Goal: Task Accomplishment & Management: Complete application form

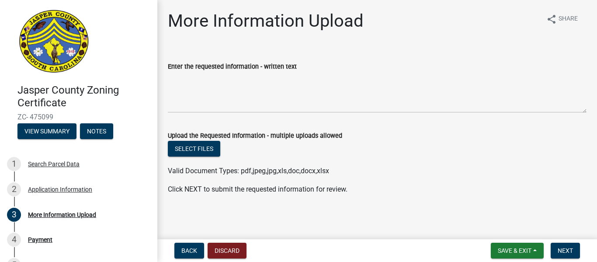
scroll to position [102, 0]
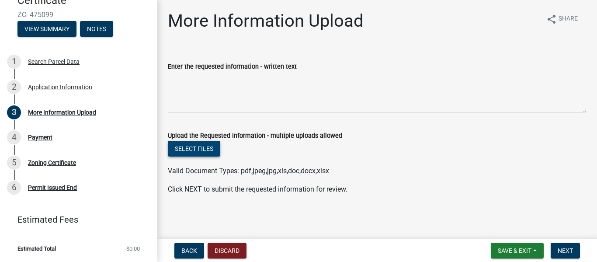
click at [189, 153] on button "Select files" at bounding box center [194, 149] width 52 height 16
click at [571, 250] on span "Next" at bounding box center [564, 250] width 15 height 7
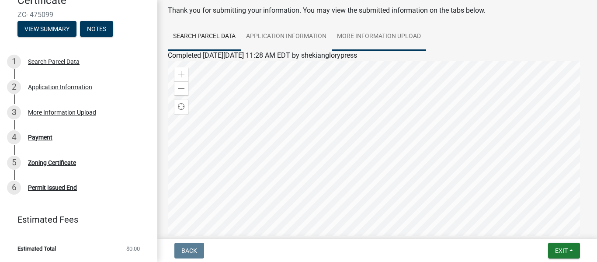
scroll to position [0, 0]
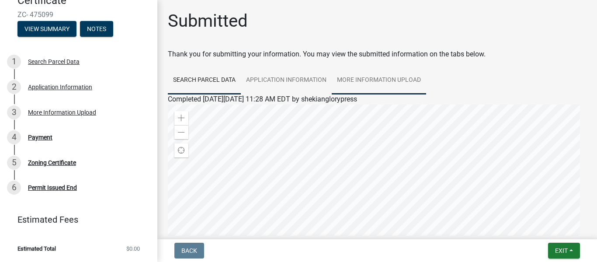
click at [369, 78] on link "More Information Upload" at bounding box center [379, 80] width 94 height 28
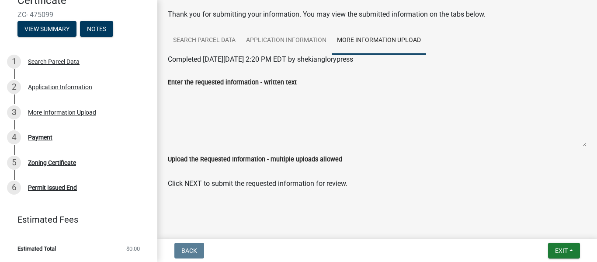
scroll to position [45, 0]
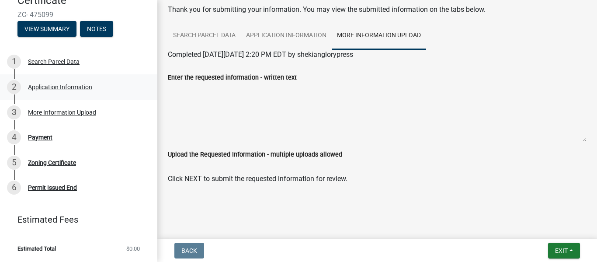
click at [52, 86] on div "Application Information" at bounding box center [60, 87] width 64 height 6
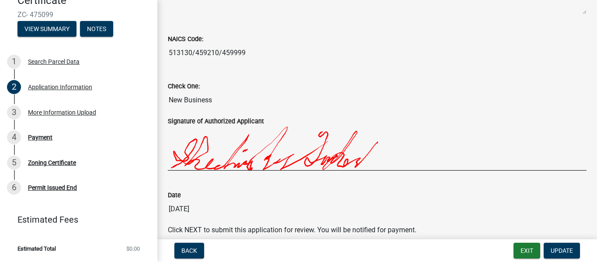
scroll to position [315, 0]
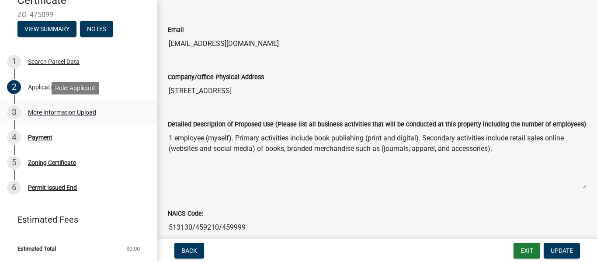
click at [45, 115] on div "More Information Upload" at bounding box center [62, 112] width 68 height 6
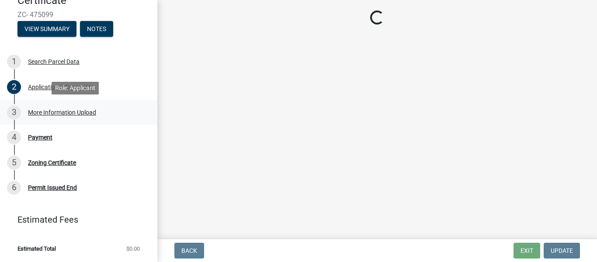
scroll to position [0, 0]
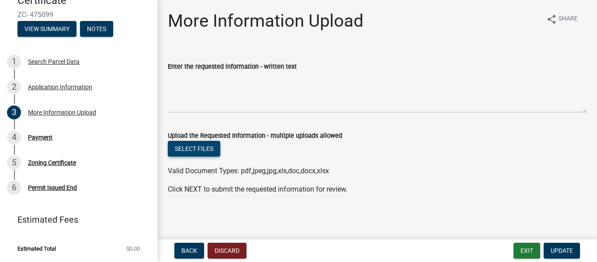
click at [203, 142] on form "Upload the Requested Information - multiple uploads allowed Select files Valid …" at bounding box center [377, 148] width 418 height 56
click at [208, 149] on button "Select files" at bounding box center [194, 149] width 52 height 16
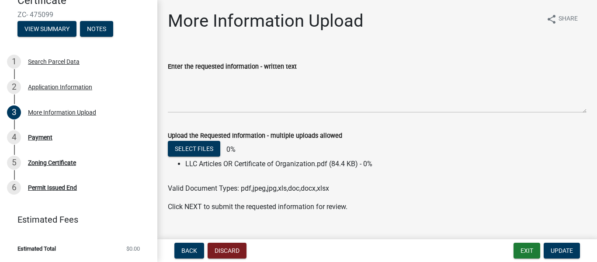
click at [402, 213] on wm-data-entity-input "Click NEXT to submit the requested information for review." at bounding box center [377, 209] width 418 height 17
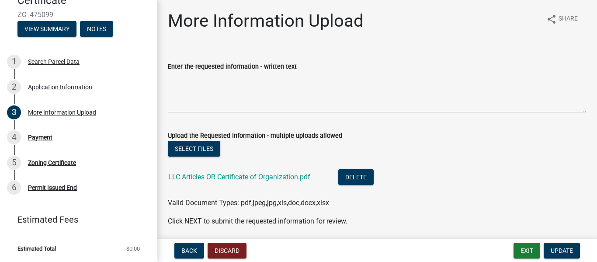
scroll to position [32, 0]
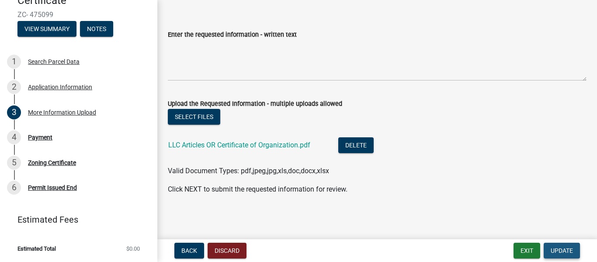
click at [564, 252] on span "Update" at bounding box center [561, 250] width 22 height 7
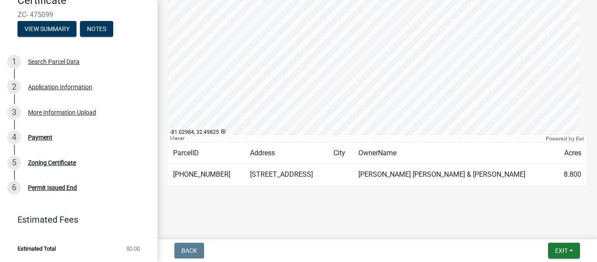
scroll to position [182, 0]
click at [555, 252] on span "Exit" at bounding box center [561, 250] width 13 height 7
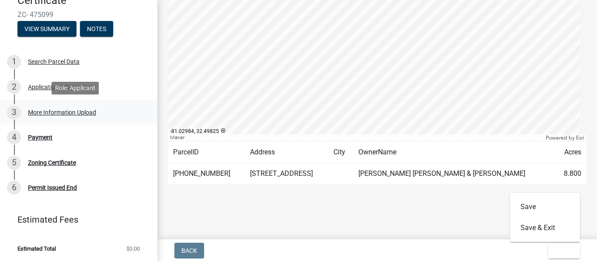
click at [41, 121] on link "3 More Information Upload" at bounding box center [78, 112] width 157 height 25
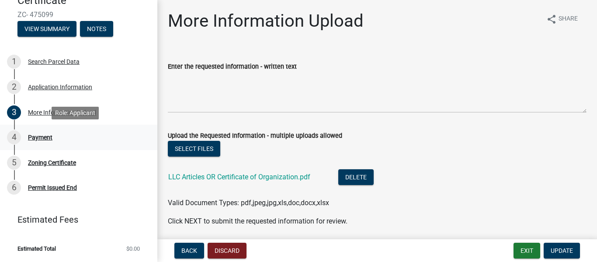
click at [38, 138] on div "Payment" at bounding box center [40, 137] width 24 height 6
click at [47, 138] on div "Payment" at bounding box center [40, 137] width 24 height 6
click at [38, 119] on link "3 More Information Upload" at bounding box center [78, 112] width 157 height 25
click at [563, 245] on button "Update" at bounding box center [561, 250] width 36 height 16
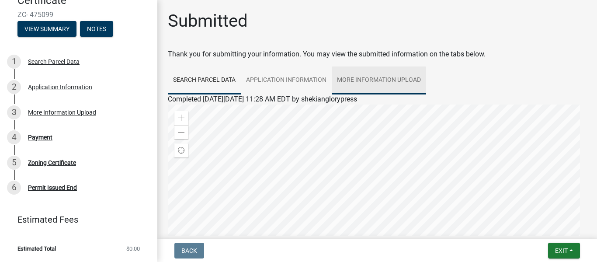
click at [359, 75] on link "More Information Upload" at bounding box center [379, 80] width 94 height 28
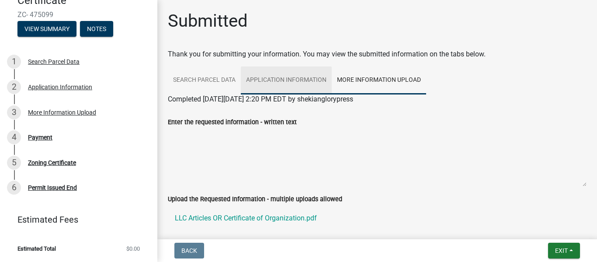
click at [300, 87] on link "Application Information" at bounding box center [286, 80] width 91 height 28
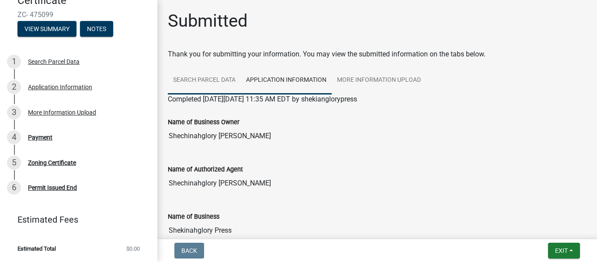
click at [203, 77] on link "Search Parcel Data" at bounding box center [204, 80] width 73 height 28
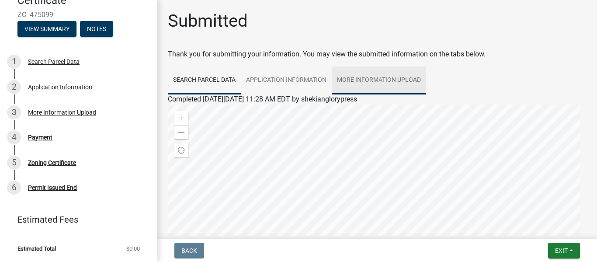
click at [370, 78] on link "More Information Upload" at bounding box center [379, 80] width 94 height 28
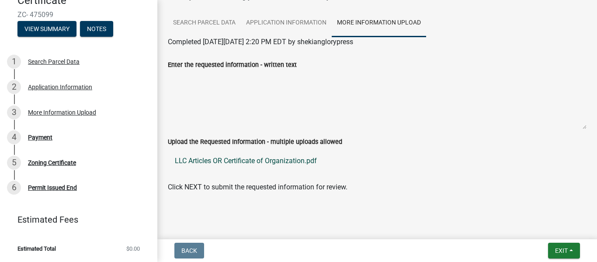
scroll to position [66, 0]
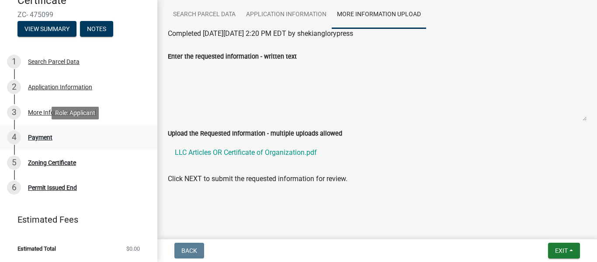
click at [35, 141] on div "4 Payment" at bounding box center [75, 137] width 136 height 14
drag, startPoint x: 192, startPoint y: 196, endPoint x: 201, endPoint y: 197, distance: 8.4
click at [198, 196] on div at bounding box center [377, 196] width 418 height 10
click at [566, 249] on span "Exit" at bounding box center [561, 250] width 13 height 7
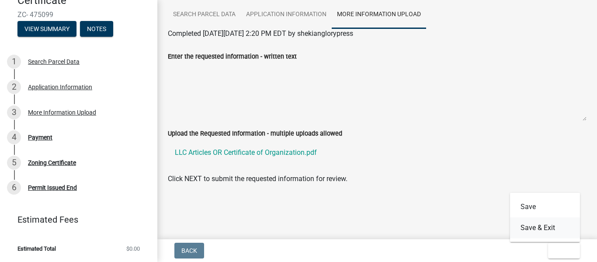
click at [548, 229] on button "Save & Exit" at bounding box center [545, 227] width 70 height 21
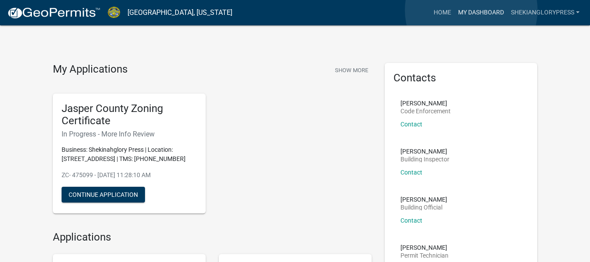
click at [471, 10] on link "My Dashboard" at bounding box center [481, 12] width 53 height 17
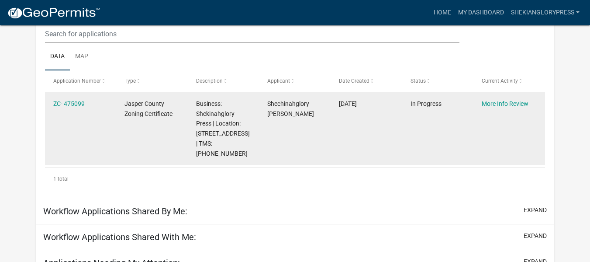
scroll to position [116, 0]
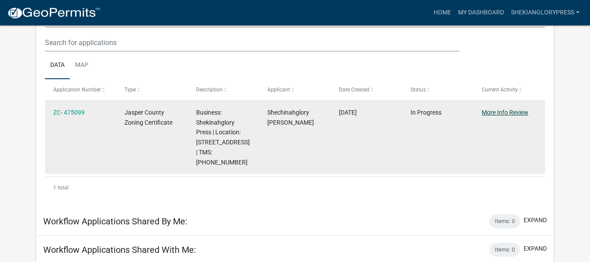
click at [497, 114] on link "More Info Review" at bounding box center [505, 112] width 47 height 7
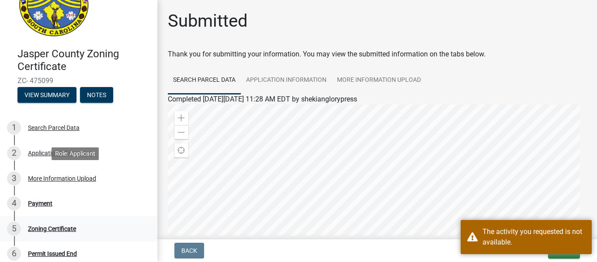
scroll to position [87, 0]
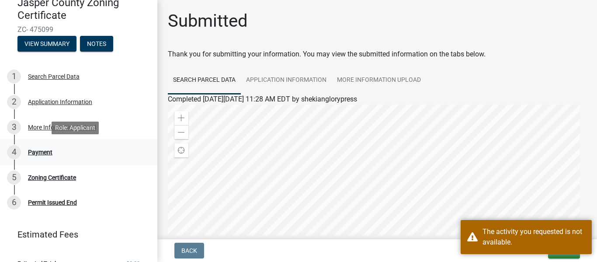
click at [42, 158] on div "4 Payment" at bounding box center [75, 152] width 136 height 14
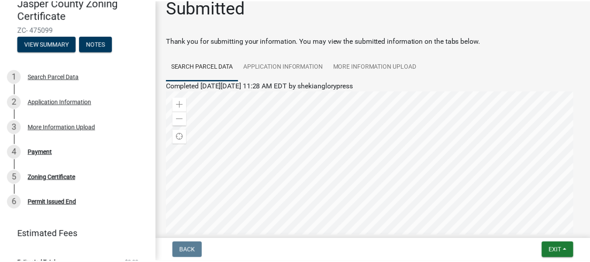
scroll to position [0, 0]
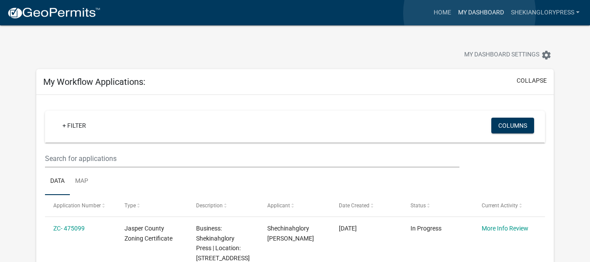
click at [470, 13] on link "My Dashboard" at bounding box center [481, 12] width 53 height 17
click at [440, 10] on link "Home" at bounding box center [442, 12] width 24 height 17
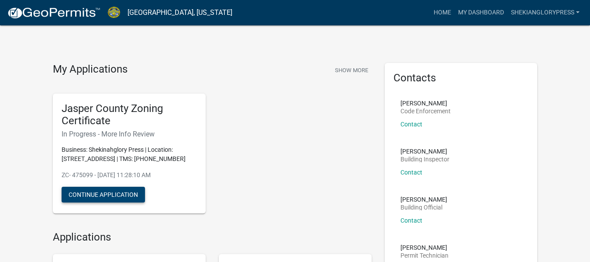
click at [85, 201] on button "Continue Application" at bounding box center [103, 195] width 83 height 16
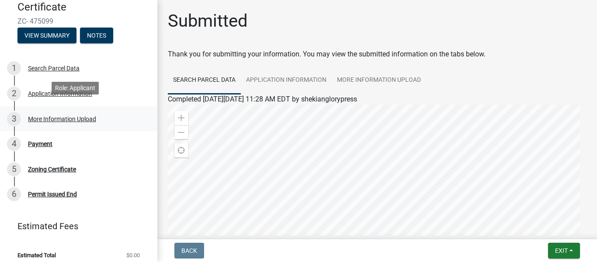
scroll to position [102, 0]
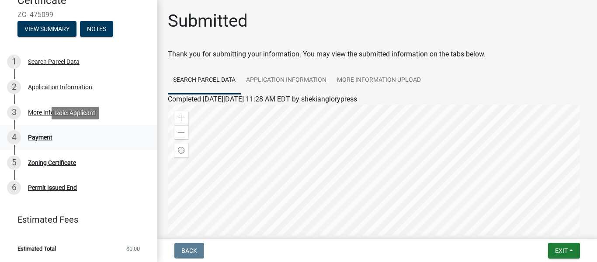
click at [60, 135] on div "4 Payment" at bounding box center [75, 137] width 136 height 14
click at [40, 137] on div "Payment" at bounding box center [40, 137] width 24 height 6
click at [35, 137] on div "Payment" at bounding box center [40, 137] width 24 height 6
click at [36, 138] on div "Payment" at bounding box center [40, 137] width 24 height 6
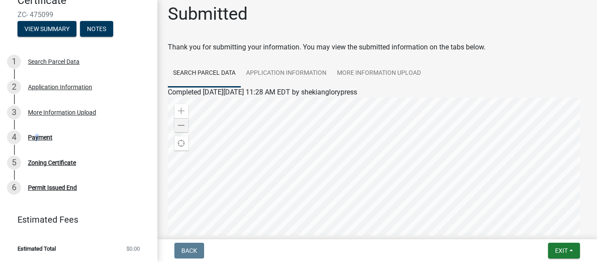
scroll to position [0, 0]
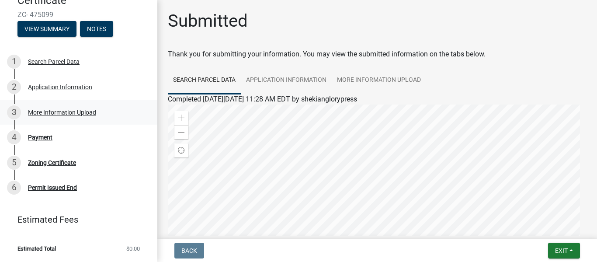
click at [57, 112] on div "More Information Upload" at bounding box center [62, 112] width 68 height 6
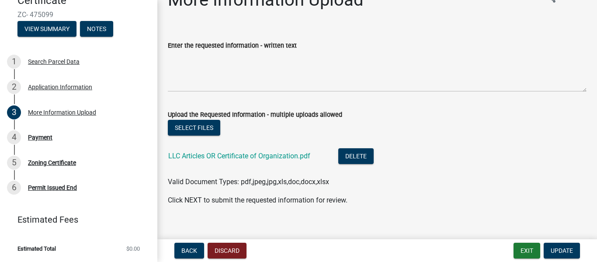
scroll to position [32, 0]
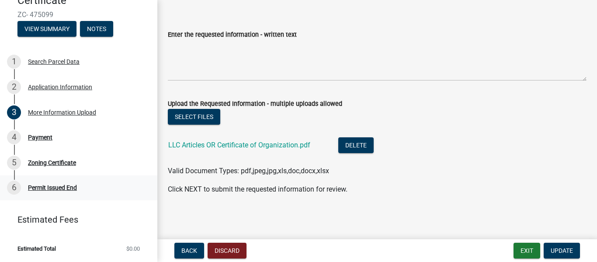
click at [29, 192] on div "6 Permit Issued End" at bounding box center [75, 187] width 136 height 14
click at [38, 165] on div "Zoning Certificate" at bounding box center [52, 162] width 48 height 6
click at [38, 166] on div "Zoning Certificate" at bounding box center [52, 162] width 48 height 6
click at [46, 139] on div "Payment" at bounding box center [40, 137] width 24 height 6
drag, startPoint x: 57, startPoint y: 166, endPoint x: 56, endPoint y: 182, distance: 16.2
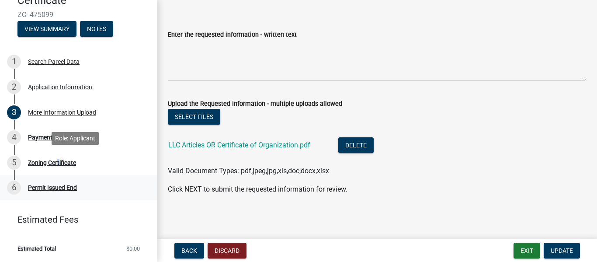
click at [56, 167] on div "5 Zoning Certificate" at bounding box center [75, 163] width 136 height 14
click at [59, 188] on div "Permit Issued End" at bounding box center [52, 187] width 49 height 6
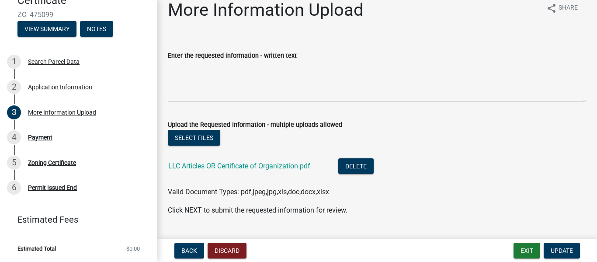
scroll to position [0, 0]
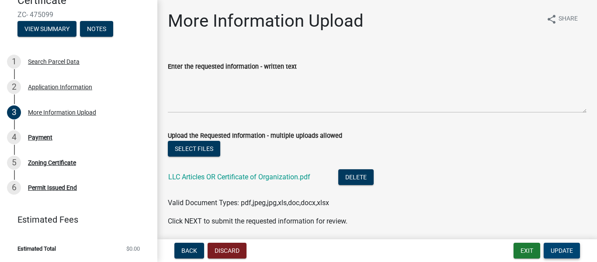
click at [565, 246] on button "Update" at bounding box center [561, 250] width 36 height 16
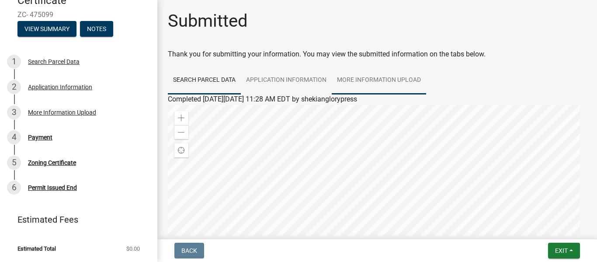
drag, startPoint x: 361, startPoint y: 85, endPoint x: 367, endPoint y: 95, distance: 12.0
click at [361, 85] on link "More Information Upload" at bounding box center [379, 80] width 94 height 28
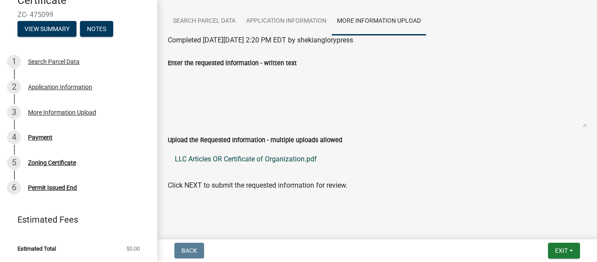
scroll to position [66, 0]
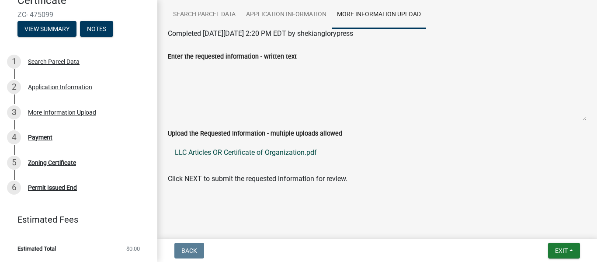
drag, startPoint x: 423, startPoint y: 157, endPoint x: 418, endPoint y: 157, distance: 5.3
click at [422, 157] on link "LLC Articles OR Certificate of Organization.pdf" at bounding box center [377, 152] width 418 height 21
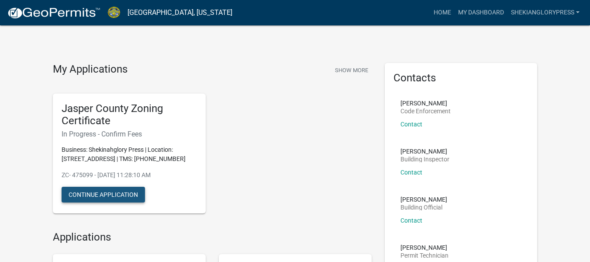
click at [129, 202] on button "Continue Application" at bounding box center [103, 195] width 83 height 16
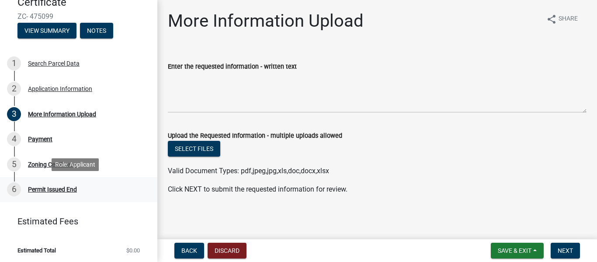
scroll to position [102, 0]
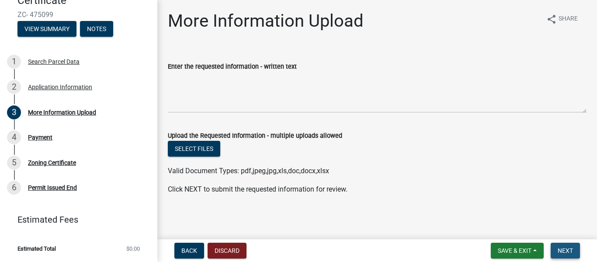
click at [572, 248] on span "Next" at bounding box center [564, 250] width 15 height 7
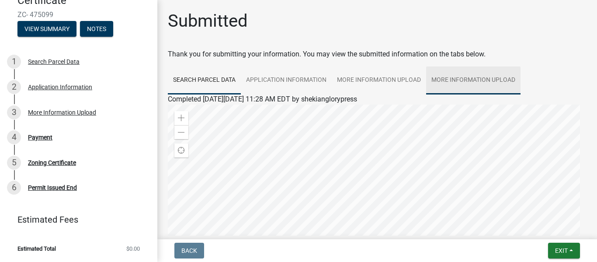
click at [447, 81] on link "More Information Upload" at bounding box center [473, 80] width 94 height 28
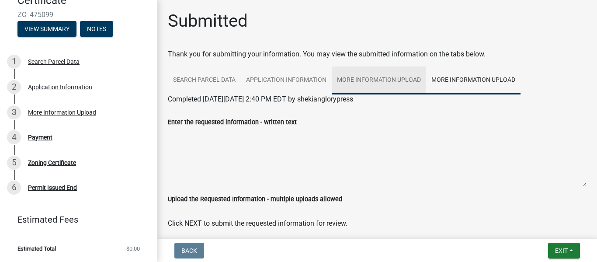
click at [407, 80] on link "More Information Upload" at bounding box center [379, 80] width 94 height 28
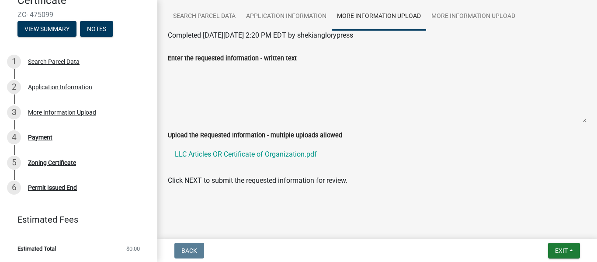
scroll to position [66, 0]
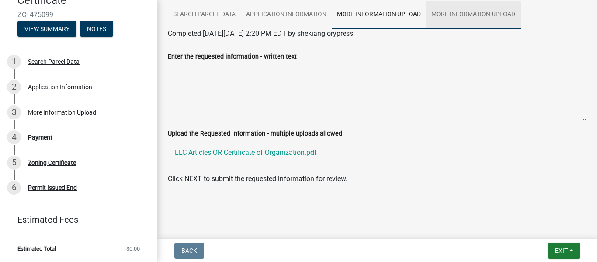
click at [463, 23] on link "More Information Upload" at bounding box center [473, 15] width 94 height 28
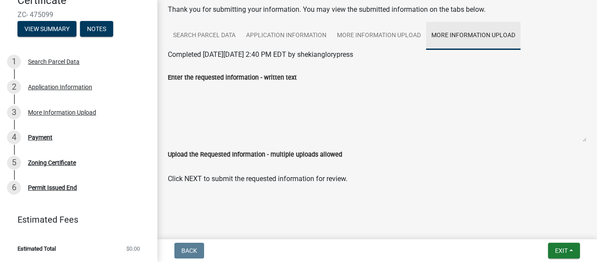
scroll to position [45, 0]
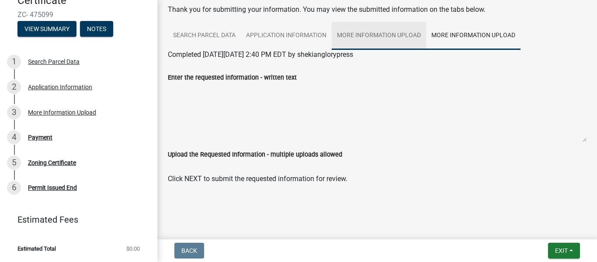
click at [360, 35] on link "More Information Upload" at bounding box center [379, 36] width 94 height 28
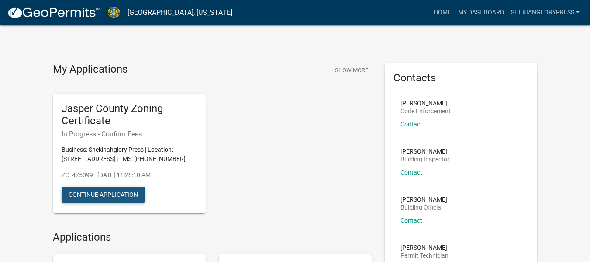
click at [123, 201] on button "Continue Application" at bounding box center [103, 195] width 83 height 16
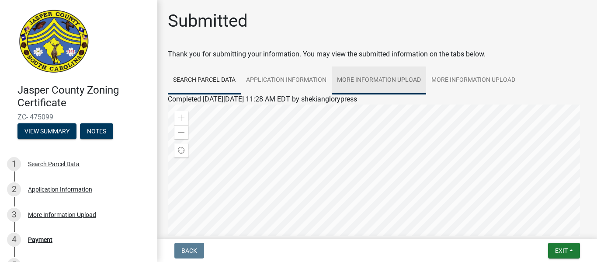
click at [388, 83] on link "More Information Upload" at bounding box center [379, 80] width 94 height 28
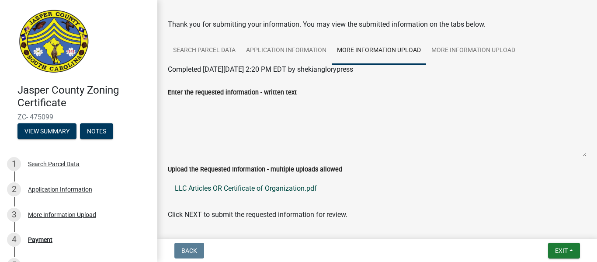
scroll to position [66, 0]
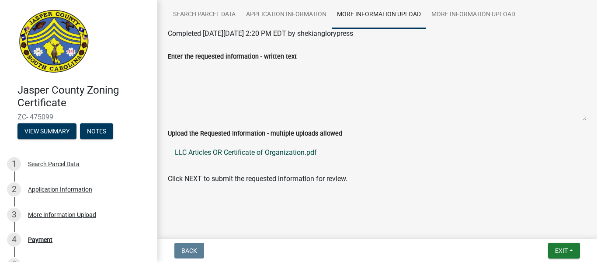
click at [312, 152] on link "LLC Articles OR Certificate of Organization.pdf" at bounding box center [377, 152] width 418 height 21
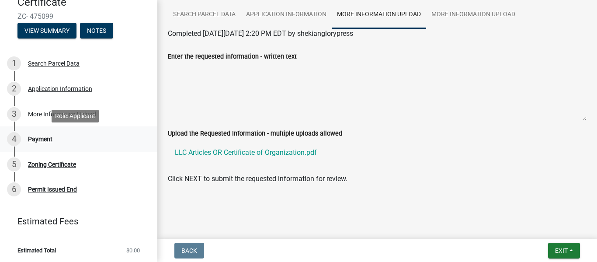
scroll to position [102, 0]
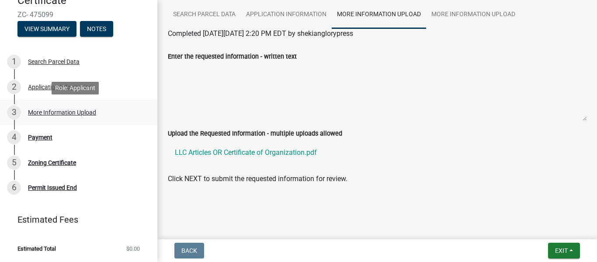
click at [45, 110] on div "More Information Upload" at bounding box center [62, 112] width 68 height 6
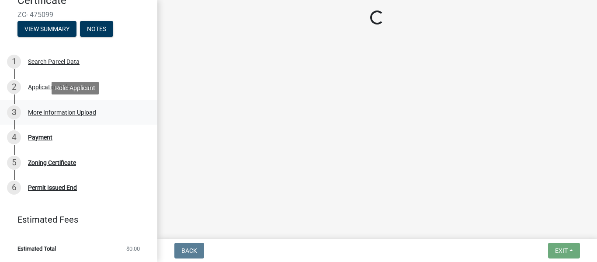
scroll to position [0, 0]
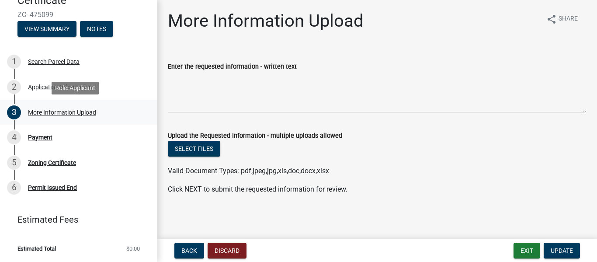
click at [61, 115] on div "More Information Upload" at bounding box center [62, 112] width 68 height 6
click at [563, 247] on span "Update" at bounding box center [561, 250] width 22 height 7
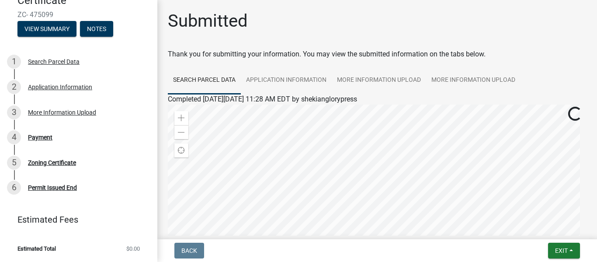
scroll to position [44, 0]
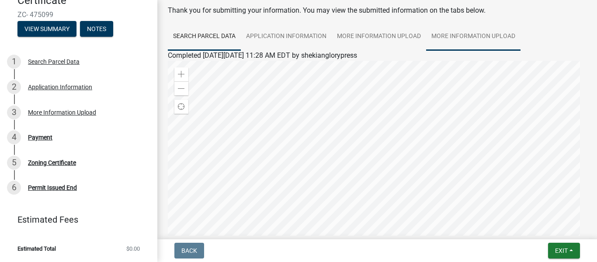
click at [453, 36] on link "More Information Upload" at bounding box center [473, 37] width 94 height 28
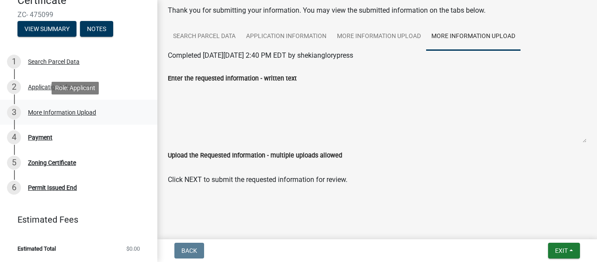
click at [38, 121] on link "3 More Information Upload" at bounding box center [78, 112] width 157 height 25
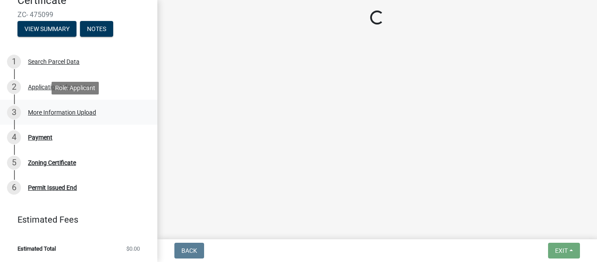
scroll to position [0, 0]
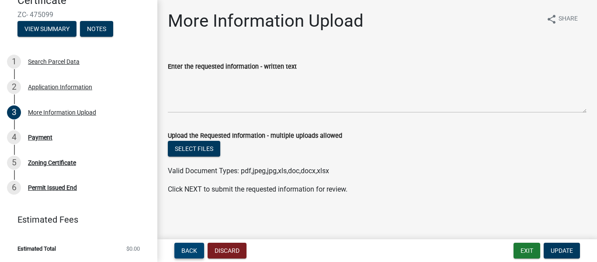
click at [186, 246] on button "Back" at bounding box center [189, 250] width 30 height 16
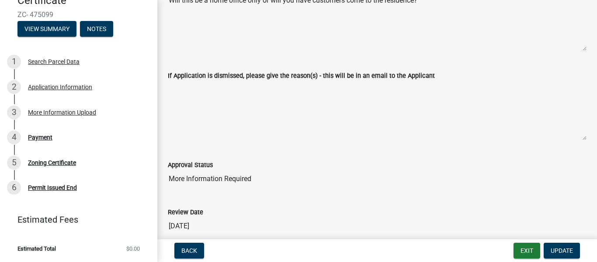
scroll to position [38, 0]
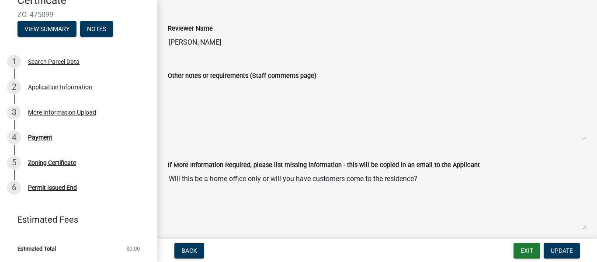
click at [383, 187] on textarea "Will this be a home office only or will you have customers come to the residenc…" at bounding box center [377, 199] width 418 height 59
click at [423, 181] on textarea "Will this be a home office only or will you have customers come to the residenc…" at bounding box center [377, 199] width 418 height 59
click at [423, 180] on textarea "Will this be a home office only or will you have customers come to the residenc…" at bounding box center [377, 199] width 418 height 59
click at [418, 190] on textarea "Will this be a home office only or will you have customers come to the residenc…" at bounding box center [377, 199] width 418 height 59
click at [342, 195] on textarea "Will this be a home office only or will you have customers come to the residenc…" at bounding box center [377, 199] width 418 height 59
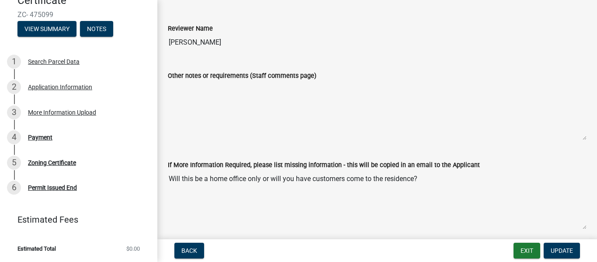
click at [332, 183] on textarea "Will this be a home office only or will you have customers come to the residenc…" at bounding box center [377, 199] width 418 height 59
click at [217, 194] on textarea "Will this be a home office only or will you have customers come to the residenc…" at bounding box center [377, 199] width 418 height 59
click at [177, 189] on textarea "Will this be a home office only or will you have customers come to the residenc…" at bounding box center [377, 199] width 418 height 59
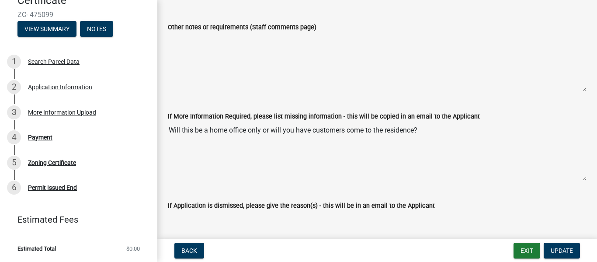
scroll to position [87, 0]
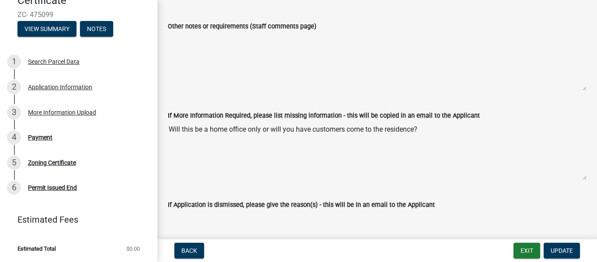
click at [457, 124] on textarea "Will this be a home office only or will you have customers come to the residenc…" at bounding box center [377, 150] width 418 height 59
click at [444, 128] on textarea "Will this be a home office only or will you have customers come to the residenc…" at bounding box center [377, 150] width 418 height 59
click at [430, 132] on textarea "Will this be a home office only or will you have customers come to the residenc…" at bounding box center [377, 150] width 418 height 59
click at [435, 129] on textarea "Will this be a home office only or will you have customers come to the residenc…" at bounding box center [377, 150] width 418 height 59
click at [428, 128] on textarea "Will this be a home office only or will you have customers come to the residenc…" at bounding box center [377, 150] width 418 height 59
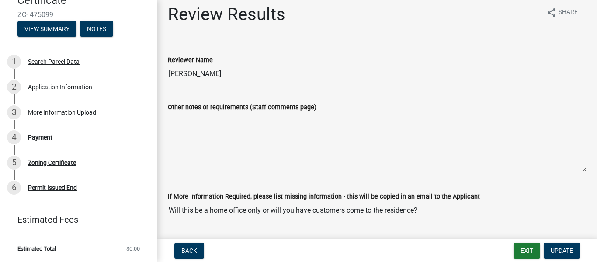
scroll to position [0, 0]
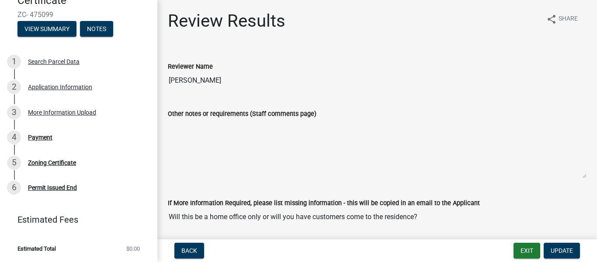
click at [199, 72] on input "[PERSON_NAME]" at bounding box center [377, 80] width 418 height 17
click at [235, 106] on div "Other notes or requirements (Staff comments page)" at bounding box center [377, 137] width 418 height 82
click at [239, 126] on textarea "Other notes or requirements (Staff comments page)" at bounding box center [377, 148] width 418 height 59
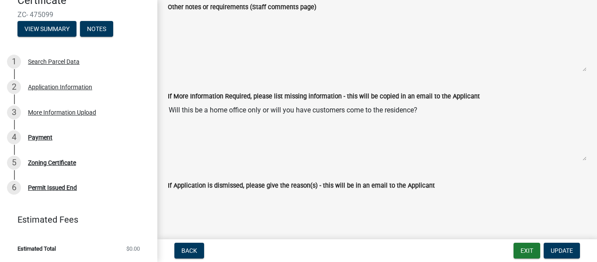
scroll to position [131, 0]
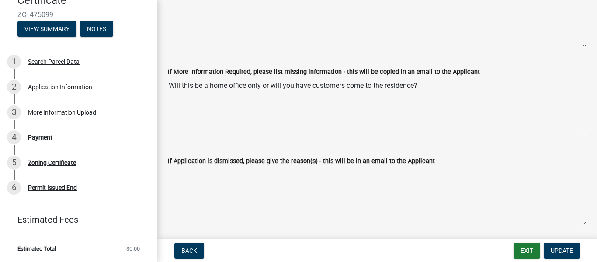
click at [221, 127] on textarea "Will this be a home office only or will you have customers come to the residenc…" at bounding box center [377, 106] width 418 height 59
click at [221, 118] on textarea "Will this be a home office only or will you have customers come to the residenc…" at bounding box center [377, 106] width 418 height 59
click at [360, 87] on textarea "Will this be a home office only or will you have customers come to the residenc…" at bounding box center [377, 106] width 418 height 59
click at [439, 74] on label "If More Information Required, please list missing information - this will be co…" at bounding box center [324, 72] width 312 height 6
drag, startPoint x: 415, startPoint y: 92, endPoint x: 409, endPoint y: 93, distance: 5.3
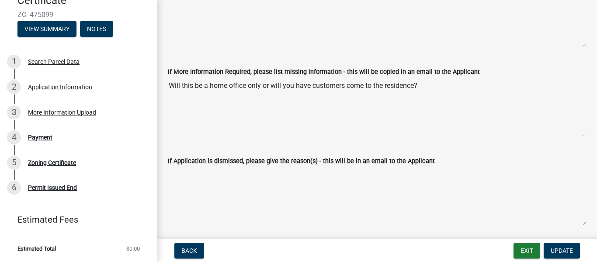
click at [414, 92] on textarea "Will this be a home office only or will you have customers come to the residenc…" at bounding box center [377, 106] width 418 height 59
click at [207, 167] on textarea "If Application is dismissed, please give the reason(s) - this will be in an ema…" at bounding box center [377, 195] width 418 height 59
click at [208, 181] on textarea "If Application is dismissed, please give the reason(s) - this will be in an ema…" at bounding box center [377, 195] width 418 height 59
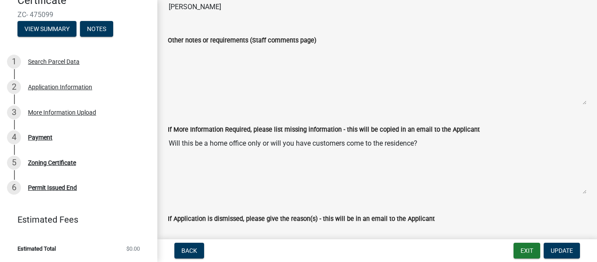
scroll to position [38, 0]
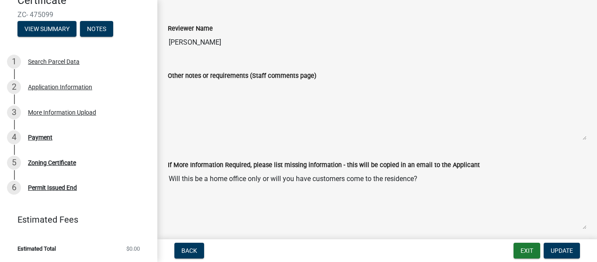
click at [207, 93] on textarea "Other notes or requirements (Staff comments page)" at bounding box center [377, 110] width 418 height 59
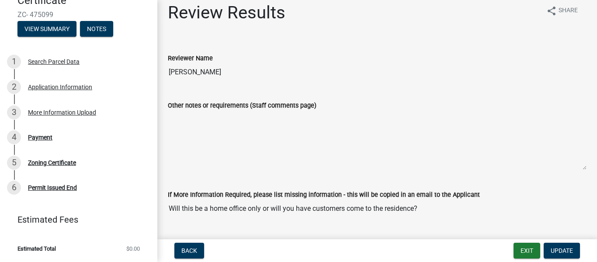
scroll to position [0, 0]
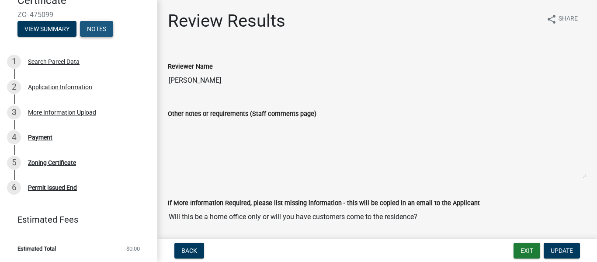
click at [93, 31] on button "Notes" at bounding box center [96, 29] width 33 height 16
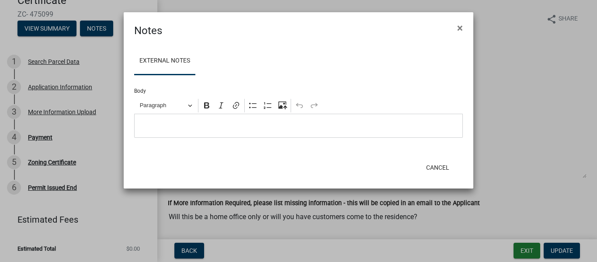
scroll to position [51, 0]
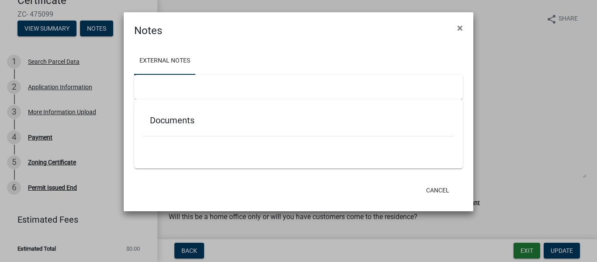
click at [167, 90] on div at bounding box center [298, 87] width 328 height 24
click at [176, 138] on div at bounding box center [298, 140] width 311 height 9
click at [168, 125] on div "Documents" at bounding box center [298, 122] width 311 height 28
click at [166, 90] on div at bounding box center [298, 87] width 328 height 24
click at [178, 61] on link "External Notes" at bounding box center [164, 61] width 61 height 28
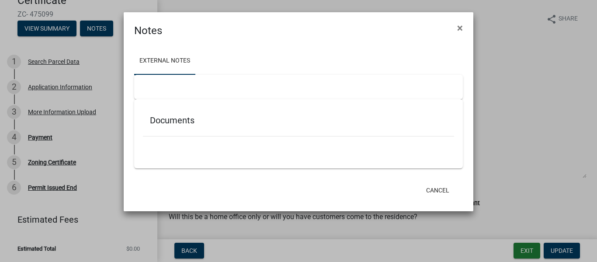
drag, startPoint x: 169, startPoint y: 90, endPoint x: 164, endPoint y: 88, distance: 5.7
click at [168, 89] on div at bounding box center [298, 87] width 328 height 24
drag, startPoint x: 155, startPoint y: 76, endPoint x: 156, endPoint y: 81, distance: 4.4
click at [156, 77] on div at bounding box center [298, 87] width 328 height 24
click at [154, 86] on div at bounding box center [298, 87] width 328 height 24
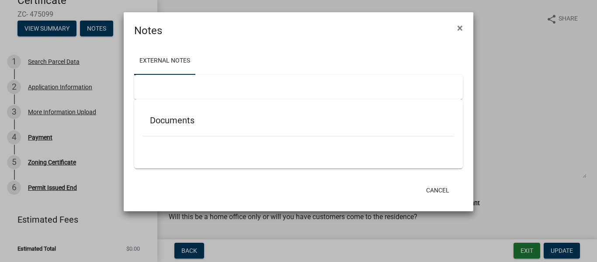
drag, startPoint x: 170, startPoint y: 121, endPoint x: 161, endPoint y: 141, distance: 21.7
click at [169, 122] on h5 "Documents" at bounding box center [298, 120] width 297 height 10
click at [161, 145] on div at bounding box center [298, 140] width 311 height 9
drag, startPoint x: 161, startPoint y: 152, endPoint x: 150, endPoint y: 90, distance: 63.3
click at [159, 144] on div "Documents" at bounding box center [298, 133] width 328 height 69
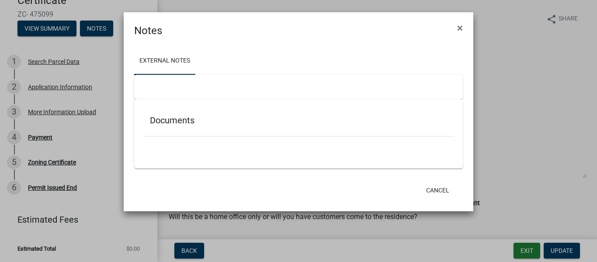
click at [152, 77] on div at bounding box center [298, 87] width 328 height 24
click at [463, 30] on button "×" at bounding box center [460, 28] width 20 height 24
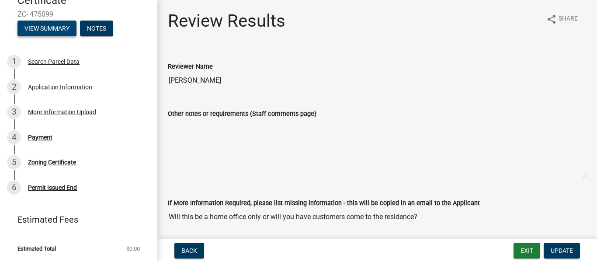
click at [42, 31] on button "View Summary" at bounding box center [46, 29] width 59 height 16
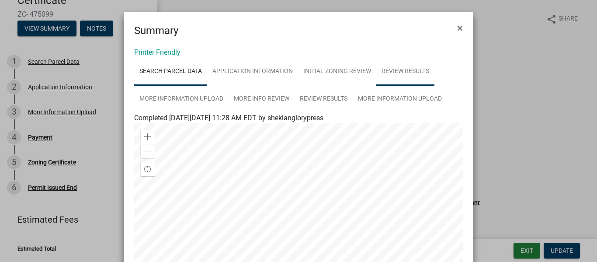
click at [398, 76] on link "Review Results" at bounding box center [405, 72] width 58 height 28
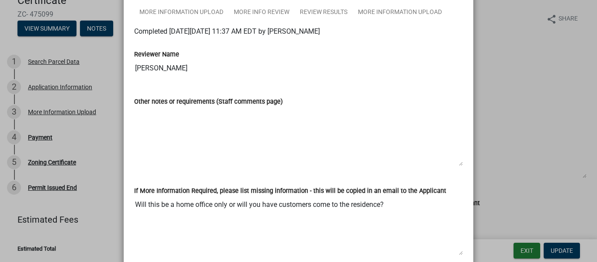
scroll to position [87, 0]
click at [156, 131] on textarea "Other notes or requirements (Staff comments page)" at bounding box center [298, 135] width 328 height 59
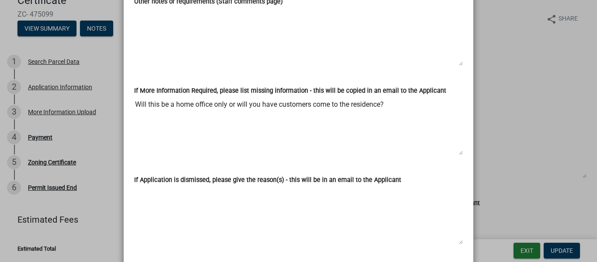
scroll to position [161, 0]
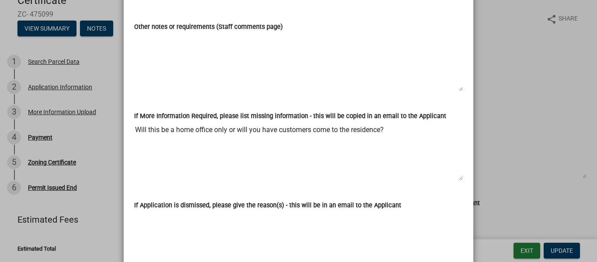
click at [162, 141] on textarea "Will this be a home office only or will you have customers come to the residenc…" at bounding box center [298, 150] width 328 height 59
click at [208, 127] on textarea "Will this be a home office only or will you have customers come to the residenc…" at bounding box center [298, 150] width 328 height 59
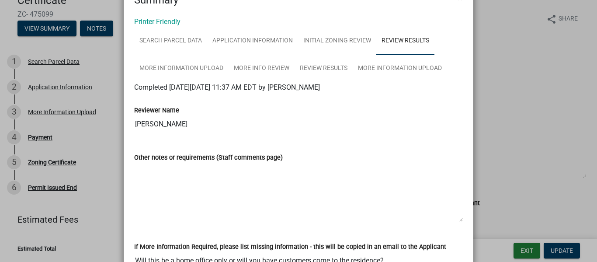
scroll to position [0, 0]
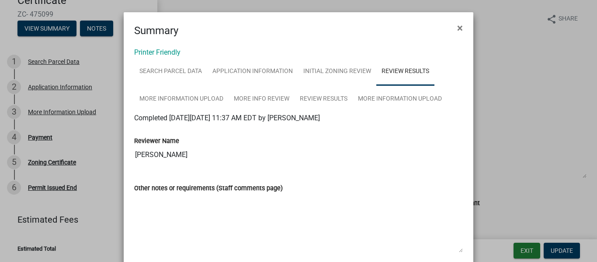
click at [237, 152] on input "[PERSON_NAME]" at bounding box center [298, 154] width 328 height 17
click at [317, 98] on link "Review Results" at bounding box center [323, 99] width 58 height 28
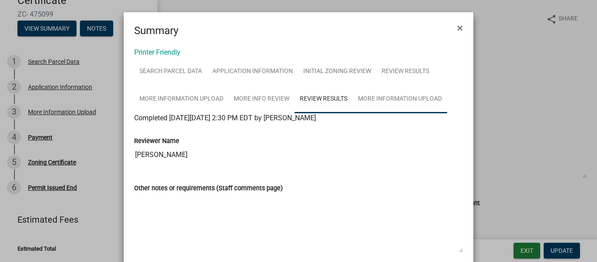
click at [365, 101] on link "More Information Upload" at bounding box center [400, 99] width 94 height 28
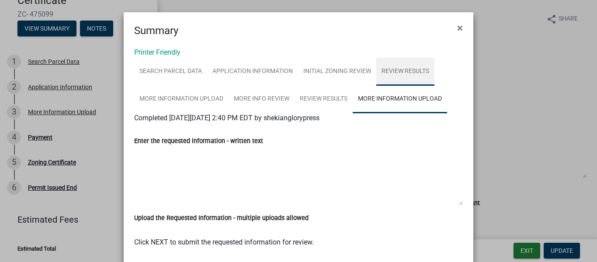
click at [394, 74] on link "Review Results" at bounding box center [405, 72] width 58 height 28
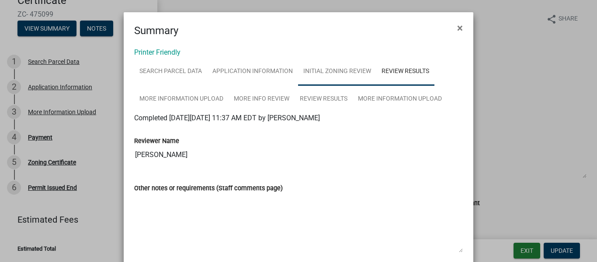
click at [340, 75] on link "Initial Zoning Review" at bounding box center [337, 72] width 78 height 28
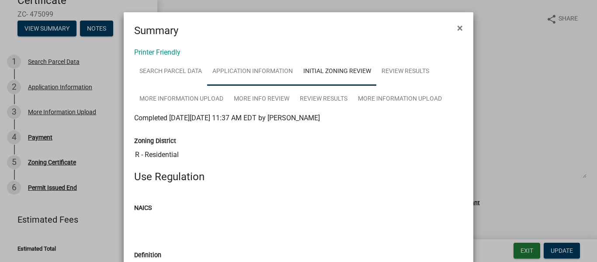
click at [255, 70] on link "Application Information" at bounding box center [252, 72] width 91 height 28
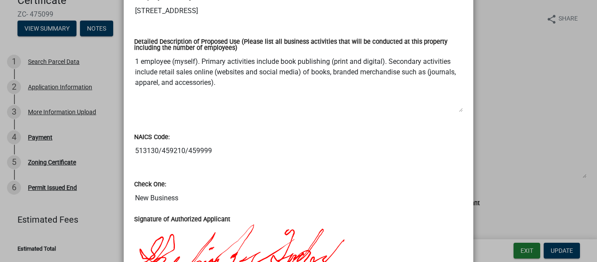
scroll to position [481, 0]
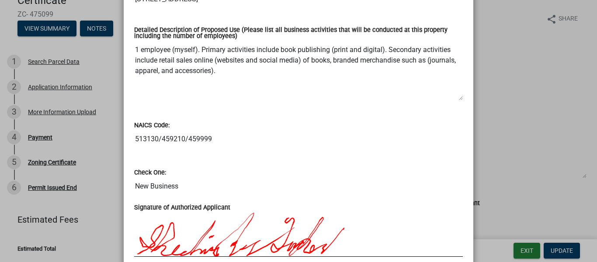
click at [233, 82] on textarea "1 employee (myself). Primary activities include book publishing (print and digi…" at bounding box center [298, 70] width 328 height 59
click at [215, 73] on textarea "1 employee (myself). Primary activities include book publishing (print and digi…" at bounding box center [298, 70] width 328 height 59
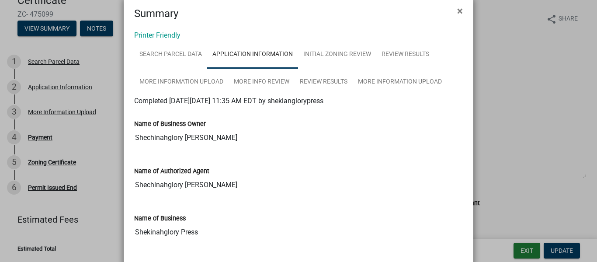
scroll to position [0, 0]
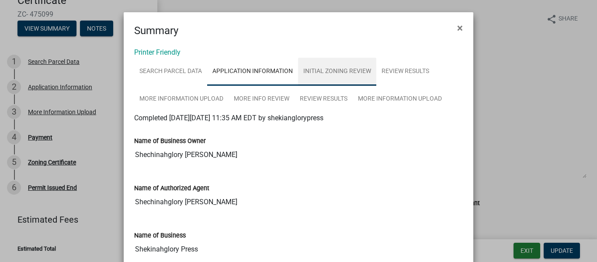
click at [337, 69] on link "Initial Zoning Review" at bounding box center [337, 72] width 78 height 28
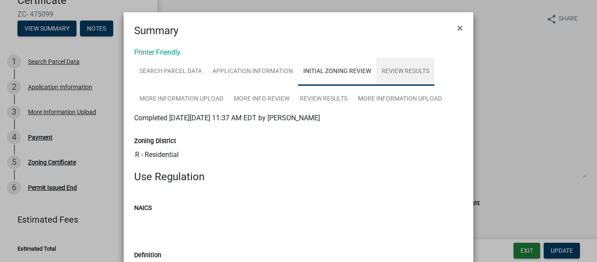
click at [380, 69] on link "Review Results" at bounding box center [405, 72] width 58 height 28
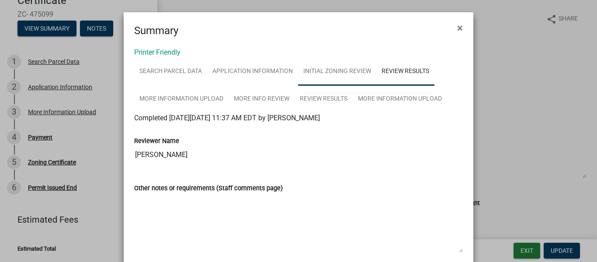
click at [350, 67] on link "Initial Zoning Review" at bounding box center [337, 72] width 78 height 28
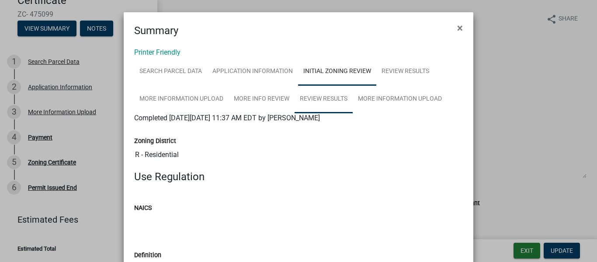
click at [315, 100] on link "Review Results" at bounding box center [323, 99] width 58 height 28
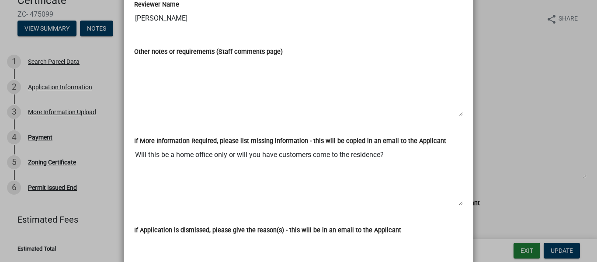
scroll to position [131, 0]
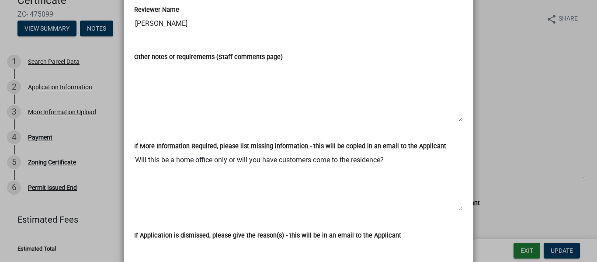
click at [280, 68] on textarea "Other notes or requirements (Staff comments page)" at bounding box center [298, 91] width 328 height 59
click at [247, 75] on textarea "Other notes or requirements (Staff comments page)" at bounding box center [298, 91] width 328 height 59
click at [247, 73] on textarea "Other notes or requirements (Staff comments page)" at bounding box center [298, 91] width 328 height 59
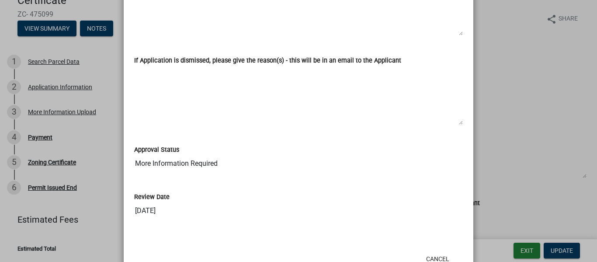
click at [167, 104] on textarea "If Application is dismissed, please give the reason(s) - this will be in an ema…" at bounding box center [298, 95] width 328 height 59
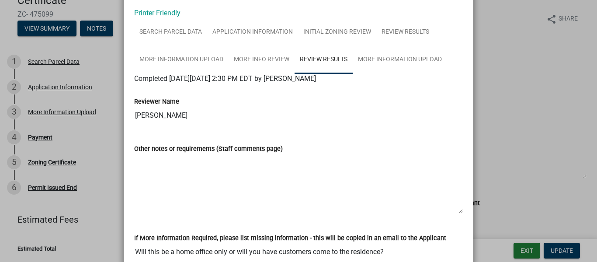
scroll to position [30, 0]
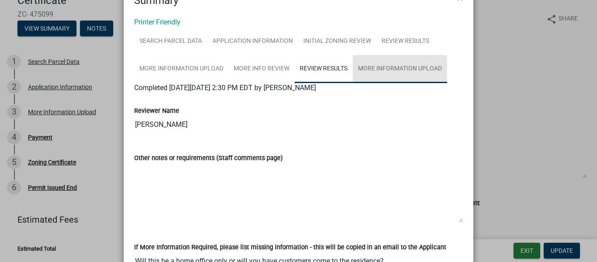
click at [392, 65] on link "More Information Upload" at bounding box center [400, 69] width 94 height 28
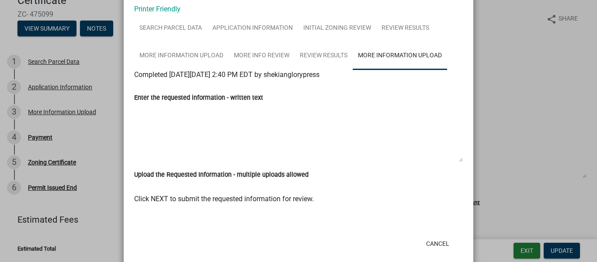
scroll to position [58, 0]
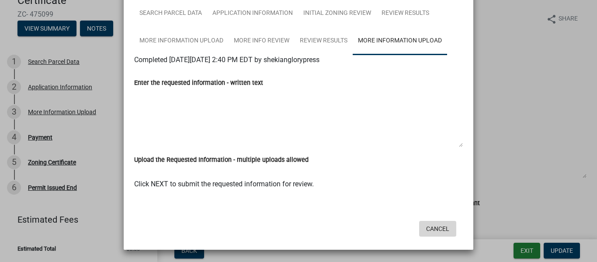
drag, startPoint x: 432, startPoint y: 231, endPoint x: 429, endPoint y: 225, distance: 6.7
click at [431, 230] on button "Cancel" at bounding box center [437, 229] width 37 height 16
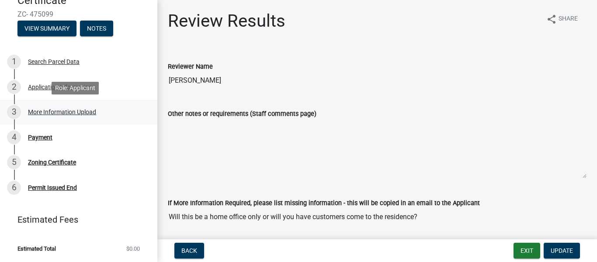
click at [34, 116] on div "3 More Information Upload" at bounding box center [75, 112] width 136 height 14
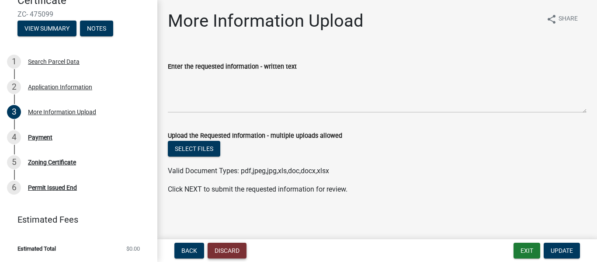
click at [227, 249] on button "Discard" at bounding box center [226, 250] width 39 height 16
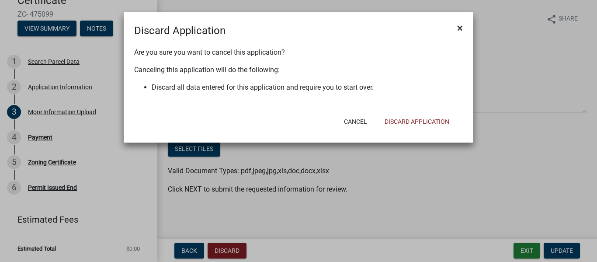
click at [464, 24] on button "×" at bounding box center [460, 28] width 20 height 24
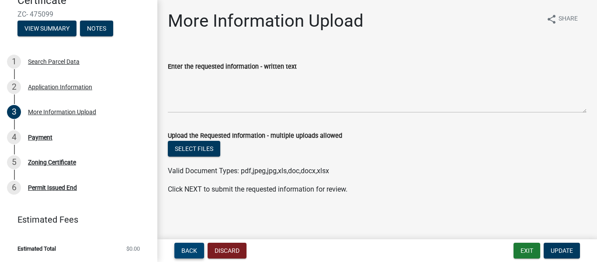
click at [186, 255] on button "Back" at bounding box center [189, 250] width 30 height 16
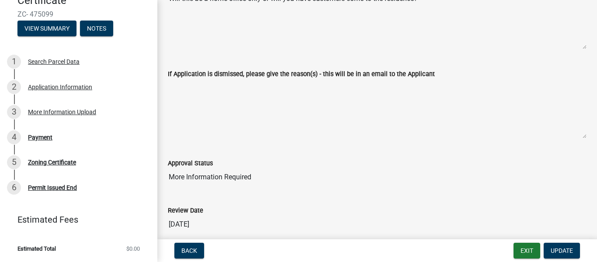
scroll to position [256, 0]
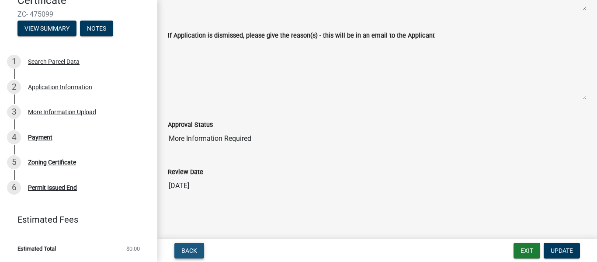
click at [181, 250] on span "Back" at bounding box center [189, 250] width 16 height 7
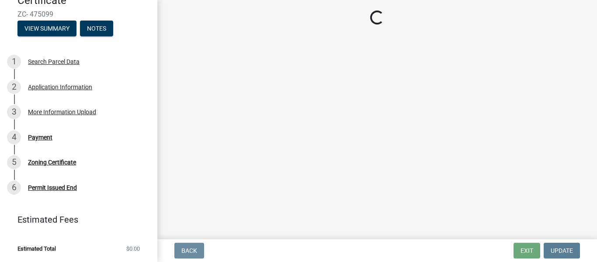
scroll to position [0, 0]
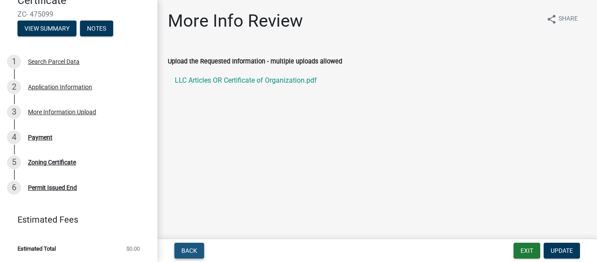
click at [188, 248] on span "Back" at bounding box center [189, 250] width 16 height 7
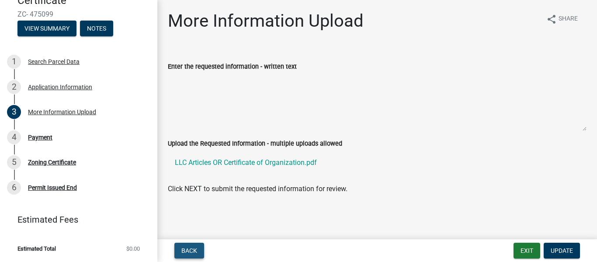
click at [198, 250] on button "Back" at bounding box center [189, 250] width 30 height 16
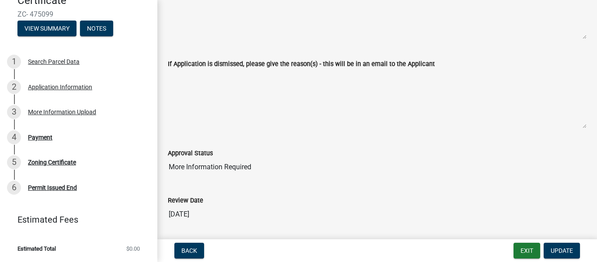
scroll to position [256, 0]
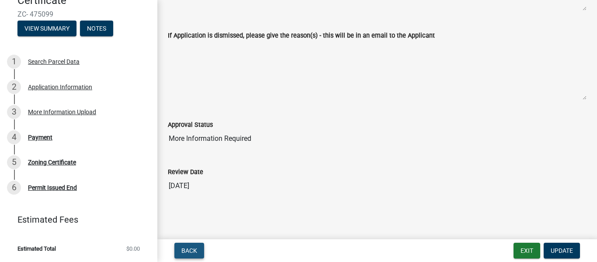
click at [190, 247] on span "Back" at bounding box center [189, 250] width 16 height 7
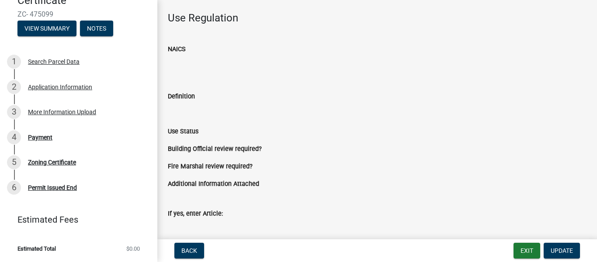
scroll to position [168, 0]
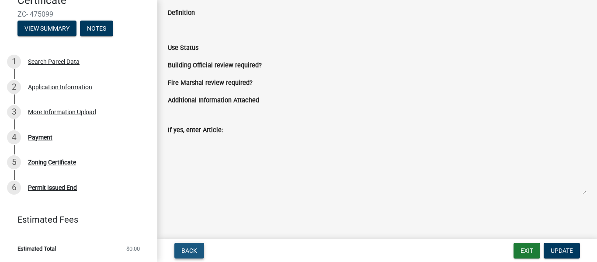
click at [194, 246] on button "Back" at bounding box center [189, 250] width 30 height 16
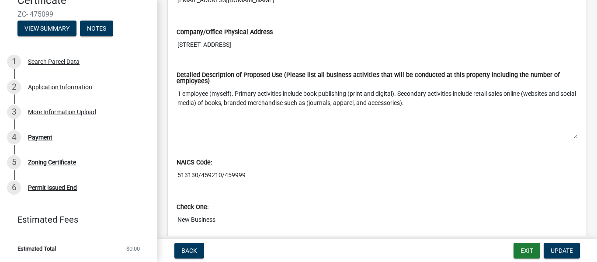
scroll to position [720, 0]
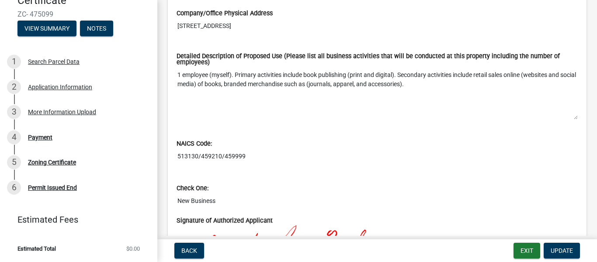
click at [450, 89] on textarea "1 employee (myself). Primary activities include book publishing (print and digi…" at bounding box center [376, 93] width 401 height 53
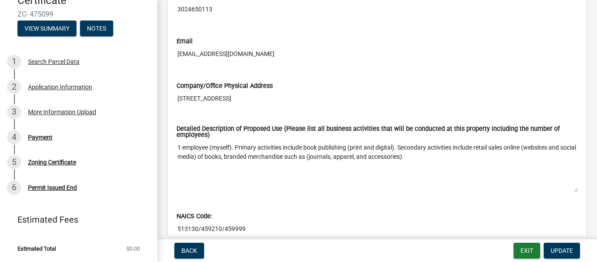
scroll to position [647, 0]
click at [51, 107] on div "3 More Information Upload" at bounding box center [75, 112] width 136 height 14
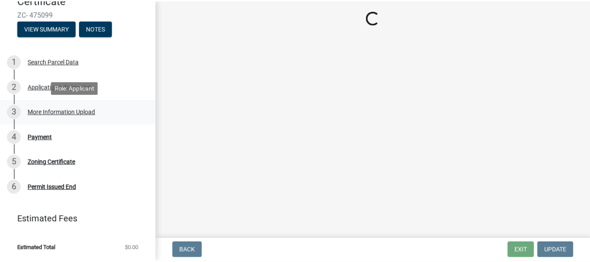
scroll to position [0, 0]
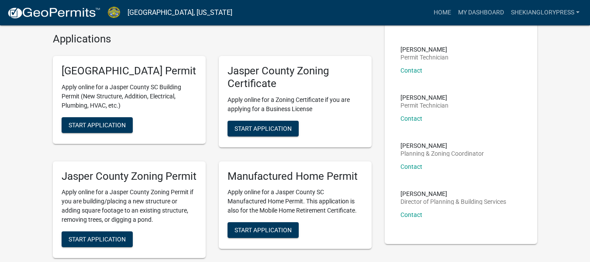
scroll to position [218, 0]
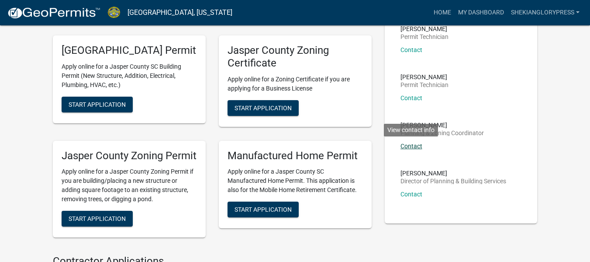
click at [411, 142] on link "Contact" at bounding box center [412, 145] width 22 height 7
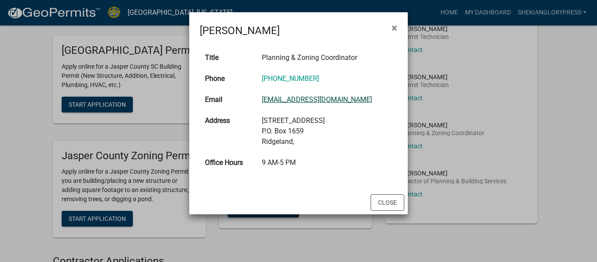
click at [271, 100] on link "thayes@jaspercountysc.gov" at bounding box center [317, 99] width 110 height 8
click at [446, 109] on ngb-modal-window "Tara Hayes × Title Planning & Zoning Coordinator Phone (843) 717-3650 Email tha…" at bounding box center [298, 131] width 597 height 262
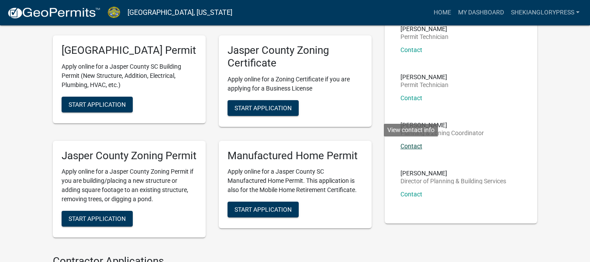
click at [410, 148] on link "Contact" at bounding box center [412, 145] width 22 height 7
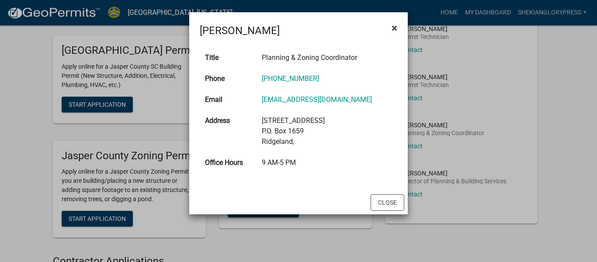
click at [393, 30] on span "×" at bounding box center [394, 28] width 6 height 12
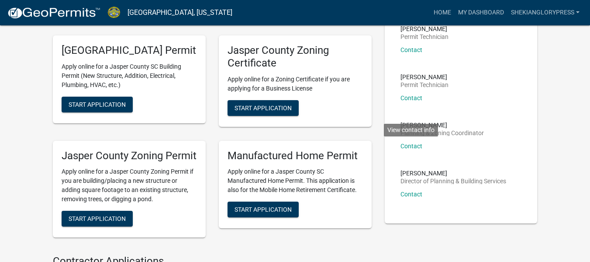
scroll to position [44, 0]
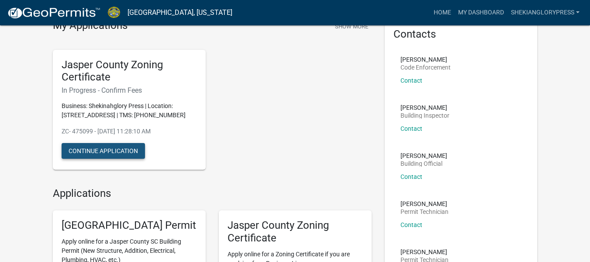
click at [96, 159] on button "Continue Application" at bounding box center [103, 151] width 83 height 16
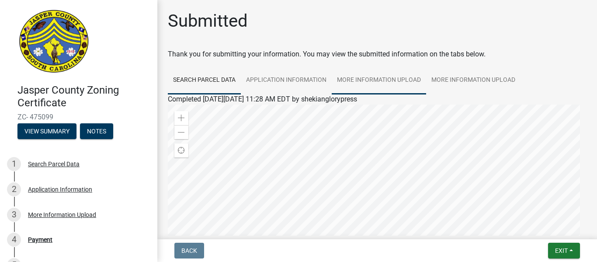
click at [386, 81] on link "More Information Upload" at bounding box center [379, 80] width 94 height 28
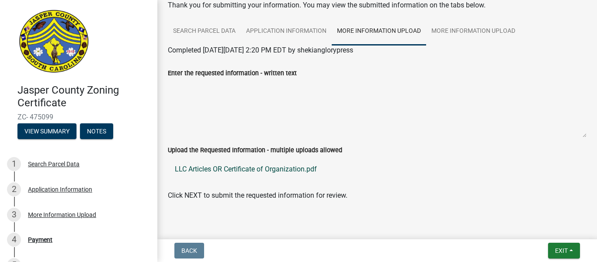
scroll to position [66, 0]
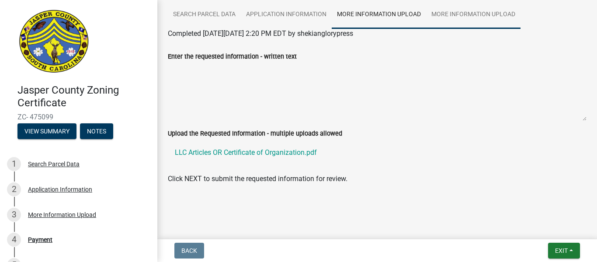
click at [447, 19] on link "More Information Upload" at bounding box center [473, 15] width 94 height 28
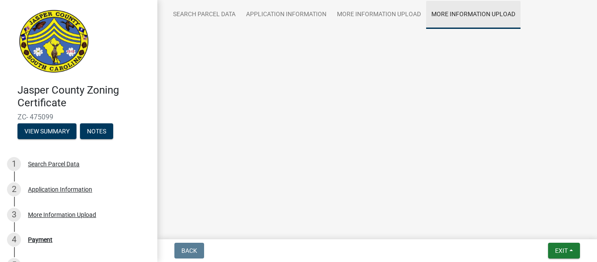
scroll to position [45, 0]
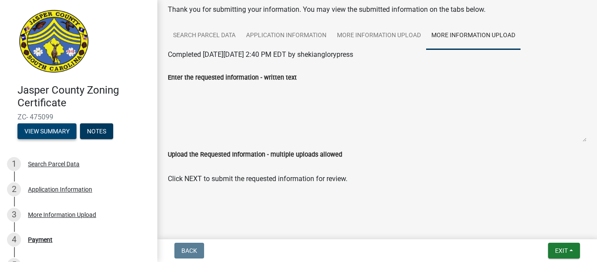
click at [36, 135] on button "View Summary" at bounding box center [46, 131] width 59 height 16
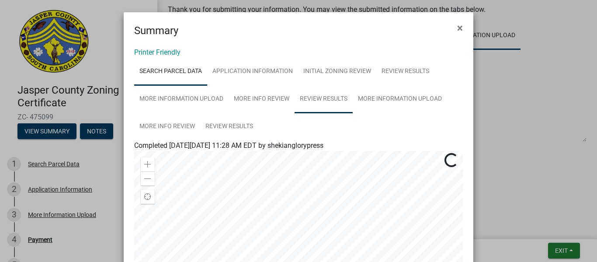
click at [311, 94] on link "Review Results" at bounding box center [323, 99] width 58 height 28
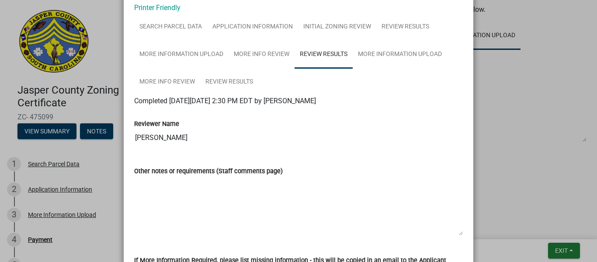
scroll to position [44, 0]
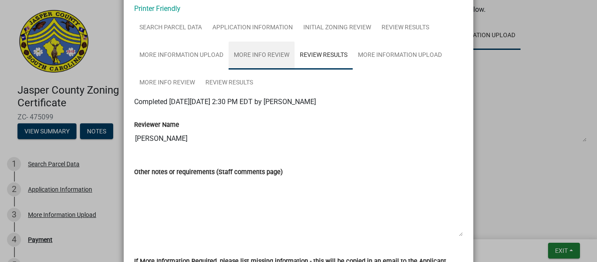
click at [253, 62] on link "More Info Review" at bounding box center [261, 55] width 66 height 28
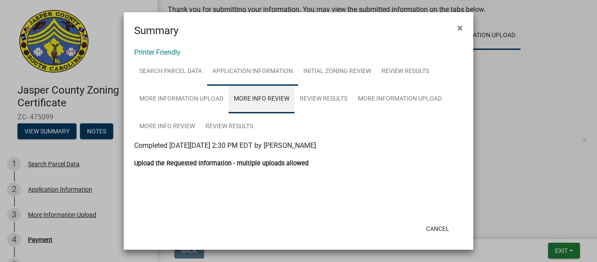
scroll to position [0, 0]
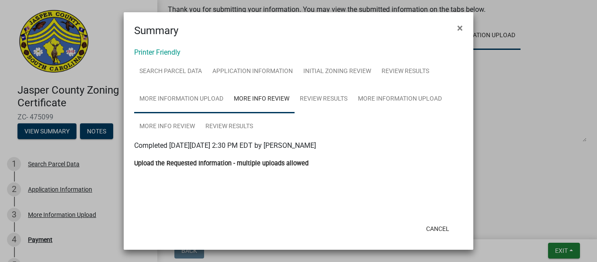
click at [180, 95] on link "More Information Upload" at bounding box center [181, 99] width 94 height 28
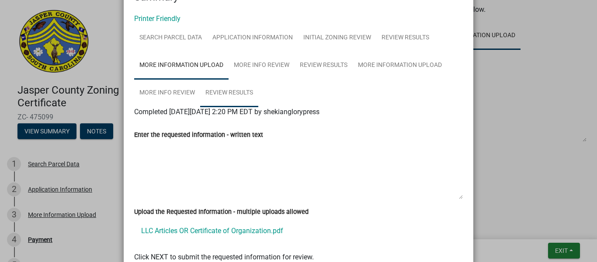
scroll to position [19, 0]
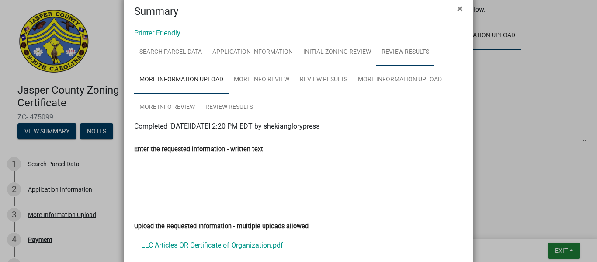
drag, startPoint x: 391, startPoint y: 51, endPoint x: 391, endPoint y: 56, distance: 5.3
click at [391, 52] on link "Review Results" at bounding box center [405, 52] width 58 height 28
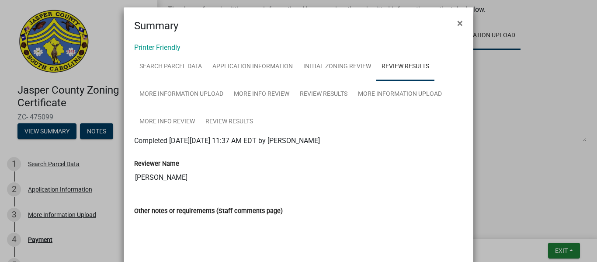
scroll to position [0, 0]
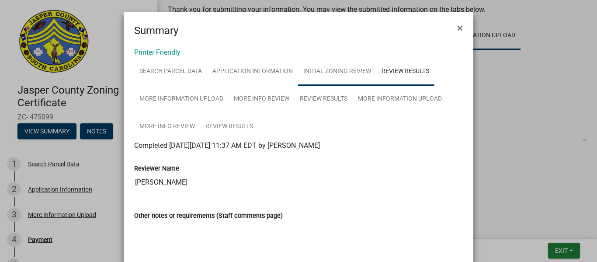
click at [314, 76] on link "Initial Zoning Review" at bounding box center [337, 72] width 78 height 28
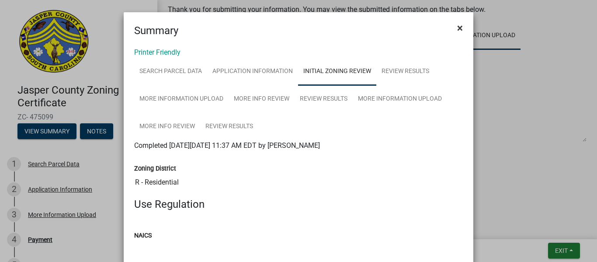
click at [457, 28] on span "×" at bounding box center [460, 28] width 6 height 12
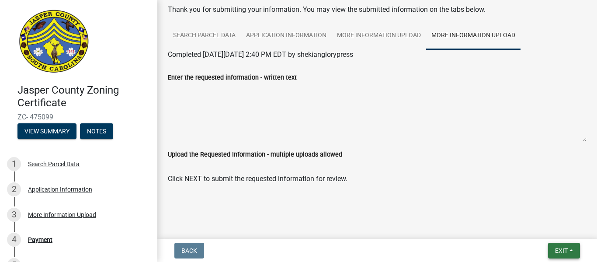
click at [564, 248] on span "Exit" at bounding box center [561, 250] width 13 height 7
click at [536, 226] on button "Save & Exit" at bounding box center [545, 227] width 70 height 21
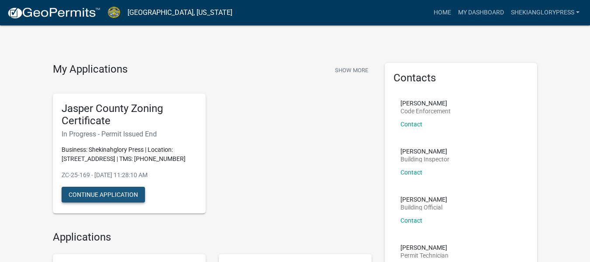
click at [113, 202] on button "Continue Application" at bounding box center [103, 195] width 83 height 16
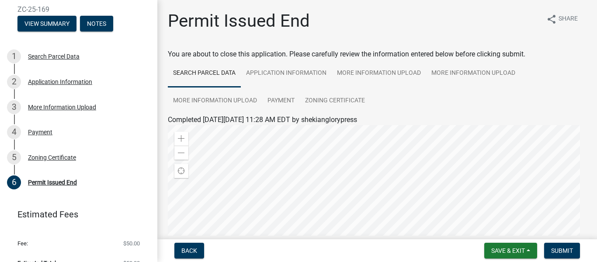
scroll to position [122, 0]
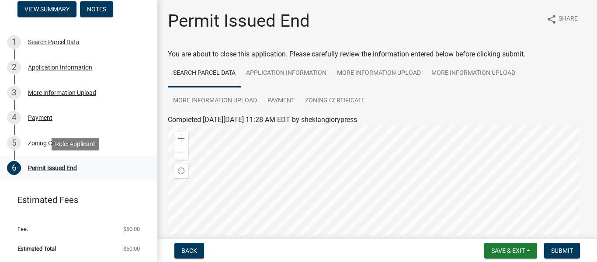
click at [53, 169] on div "Permit Issued End" at bounding box center [52, 168] width 49 height 6
click at [333, 102] on link "Zoning Certificate" at bounding box center [335, 101] width 70 height 28
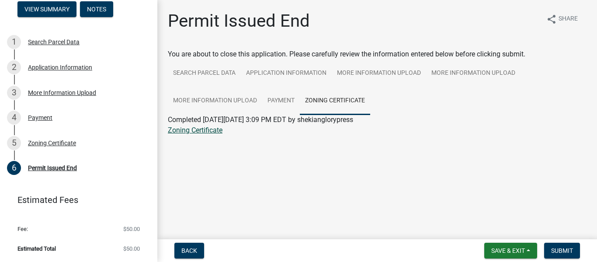
click at [204, 131] on link "Zoning Certificate" at bounding box center [195, 130] width 55 height 8
